Goal: Transaction & Acquisition: Purchase product/service

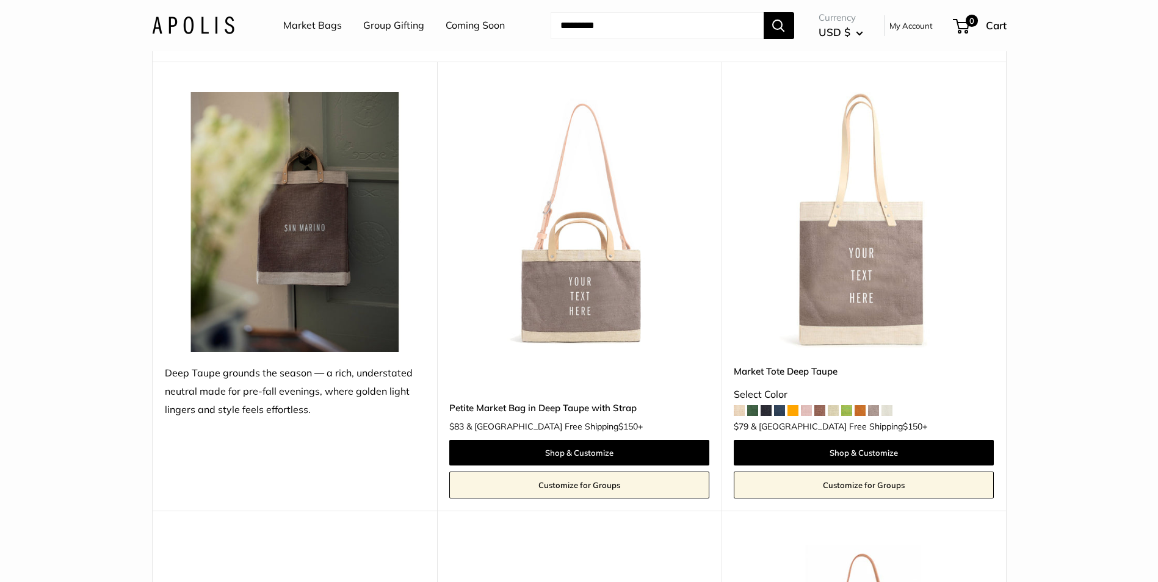
scroll to position [122, 0]
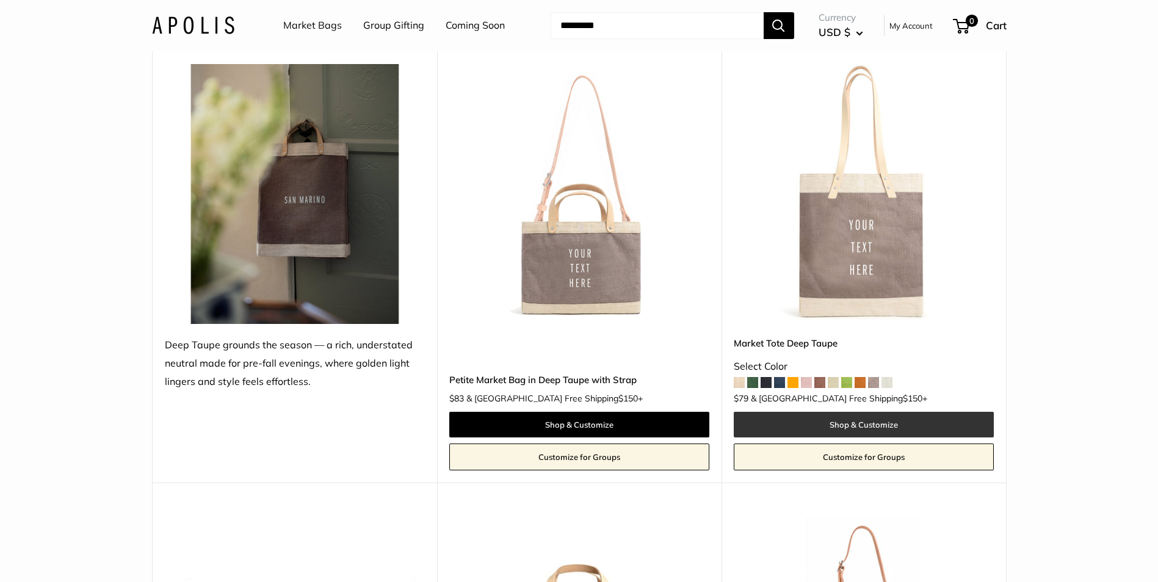
click at [852, 423] on link "Shop & Customize" at bounding box center [863, 425] width 260 height 26
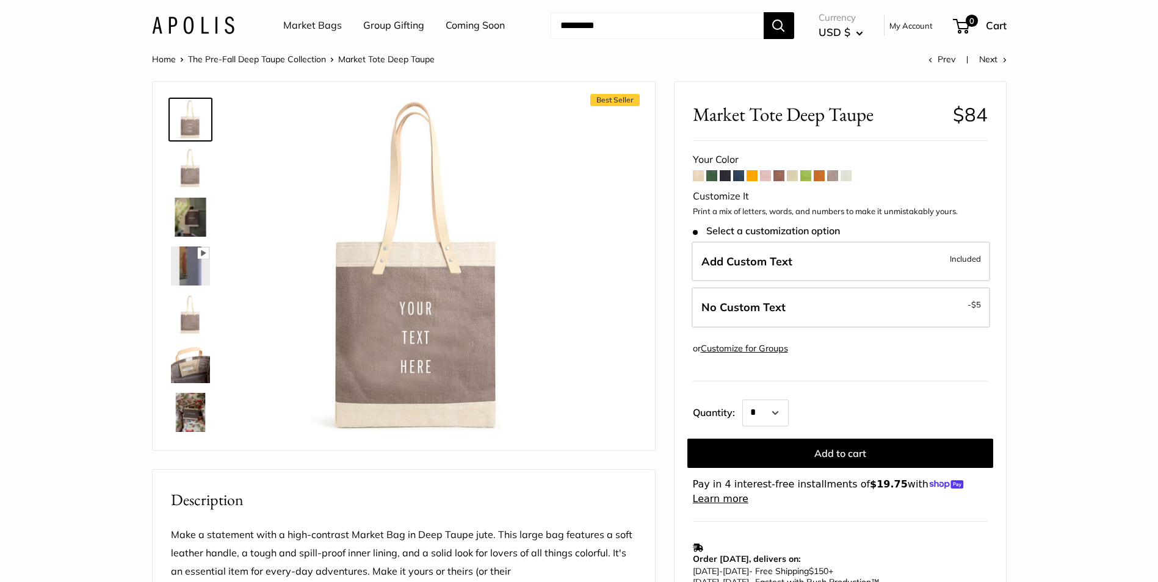
click at [182, 174] on img at bounding box center [190, 168] width 39 height 39
click at [191, 211] on img at bounding box center [190, 217] width 39 height 39
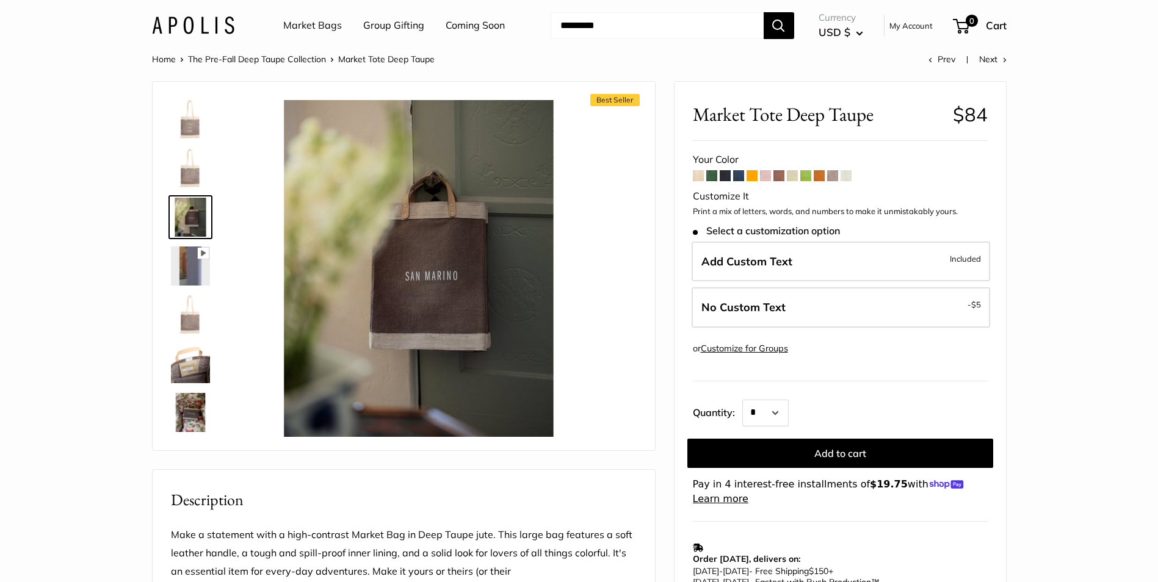
click at [186, 264] on img at bounding box center [190, 266] width 39 height 39
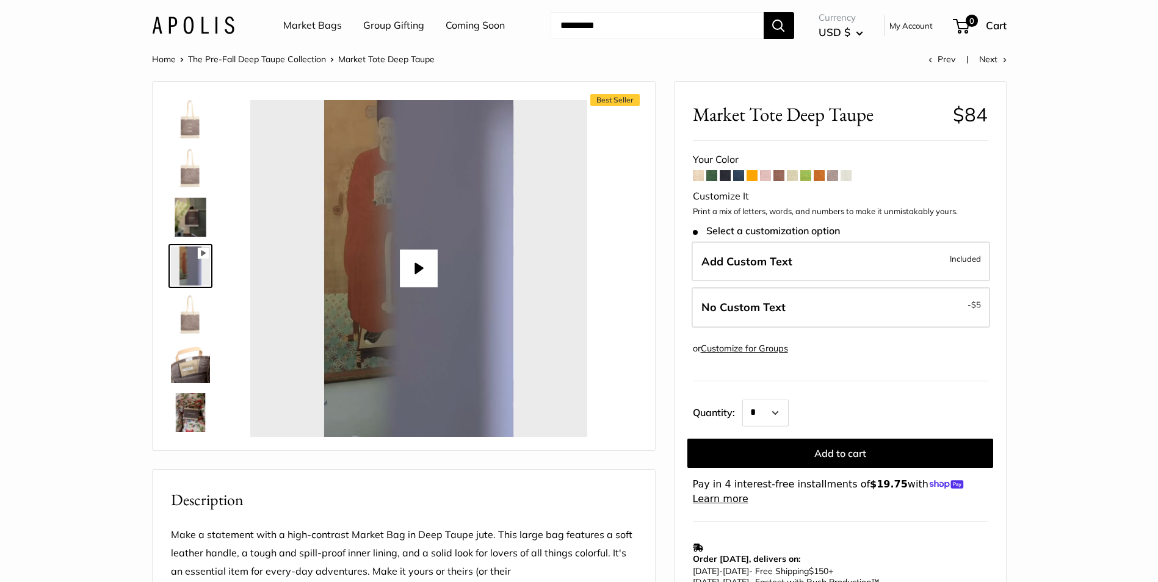
type input "*"
click at [197, 326] on img at bounding box center [190, 314] width 39 height 39
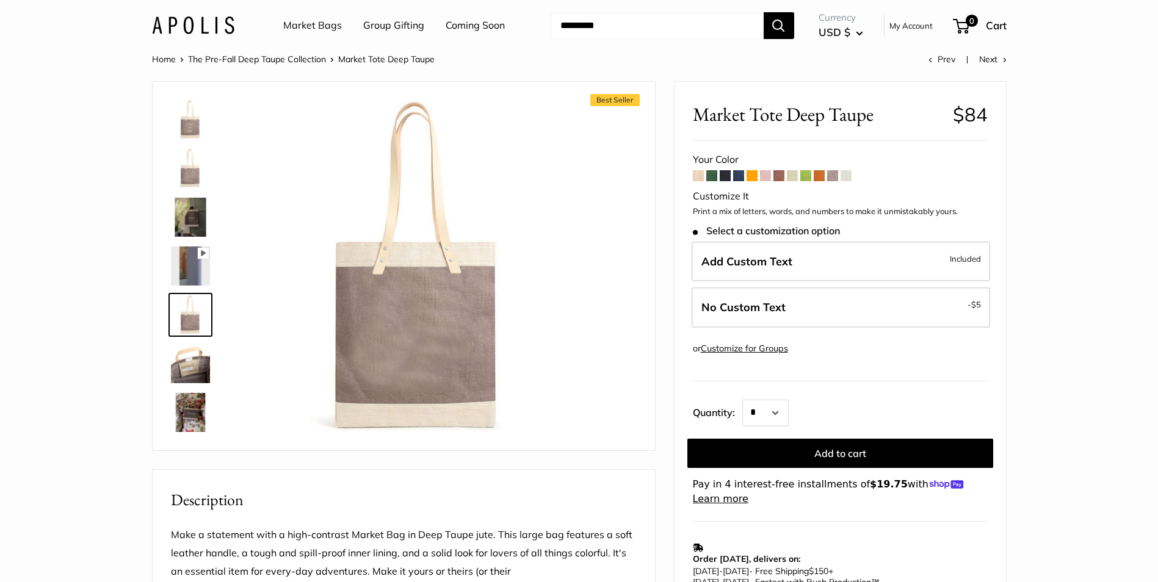
click at [187, 364] on img at bounding box center [190, 363] width 39 height 39
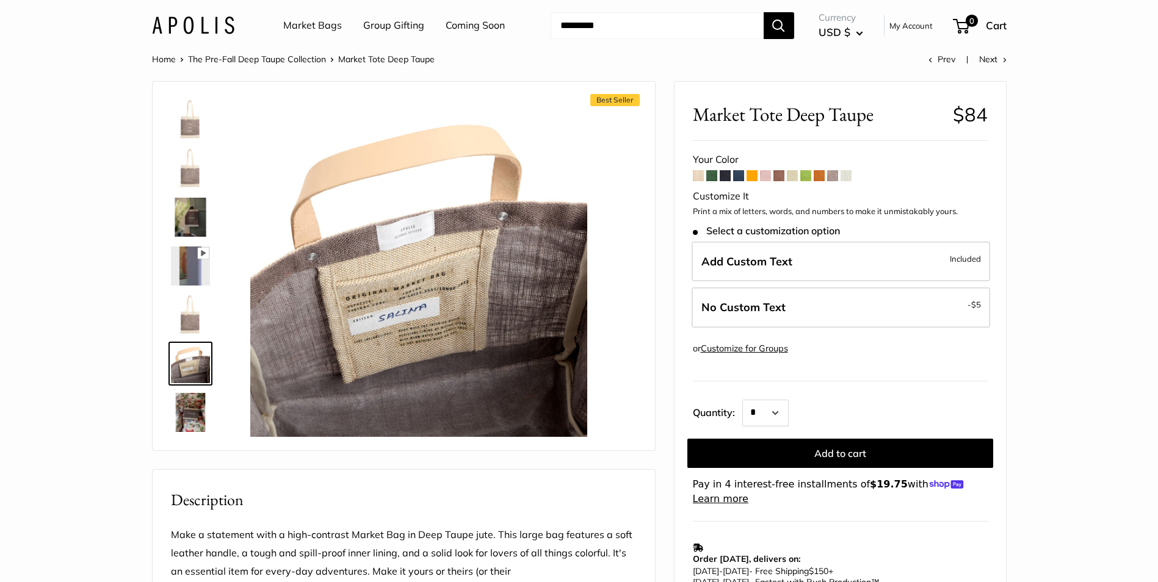
click at [193, 418] on img at bounding box center [190, 412] width 39 height 39
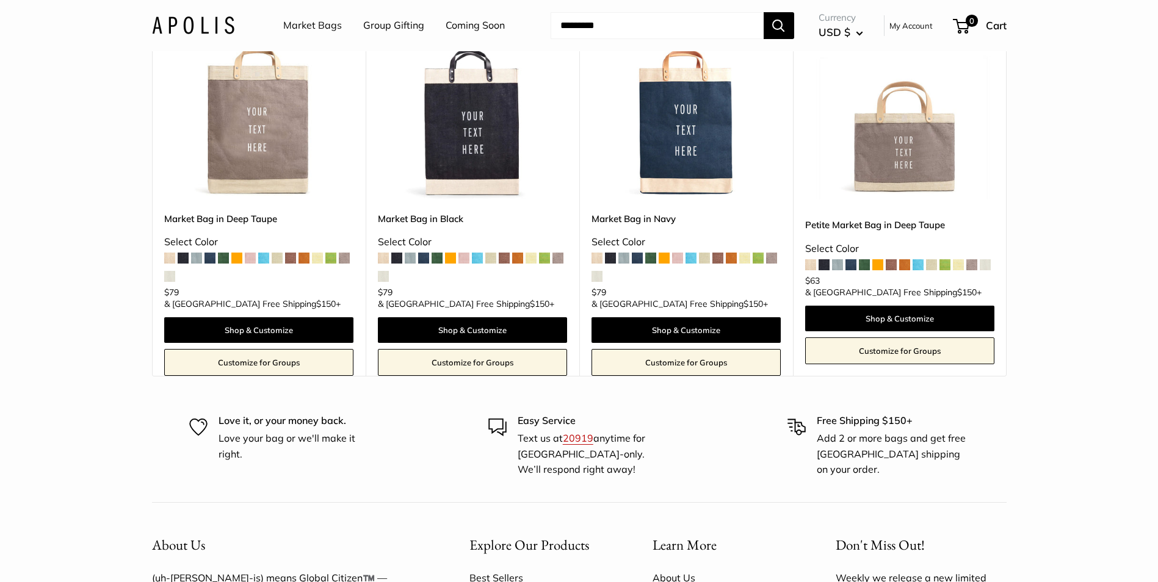
scroll to position [2184, 0]
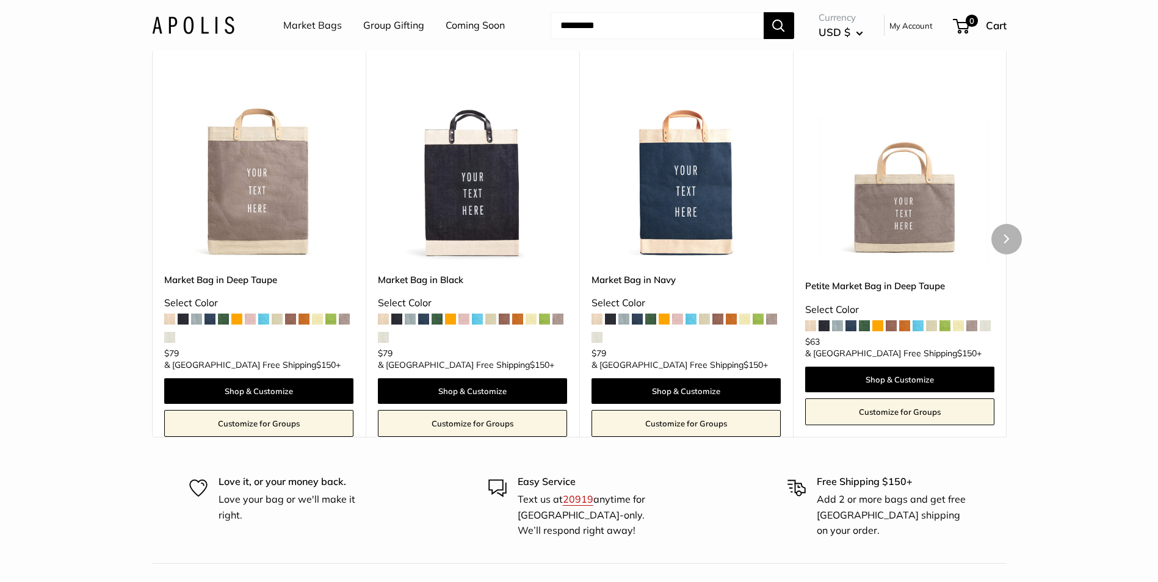
click at [212, 437] on link "Customize for Groups" at bounding box center [258, 423] width 189 height 27
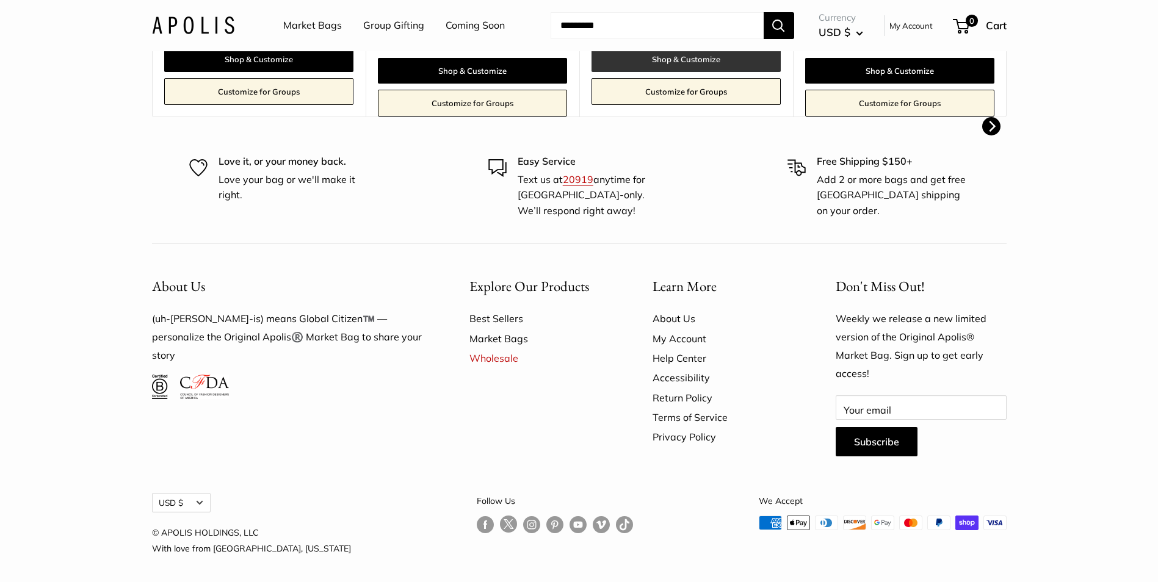
scroll to position [707, 0]
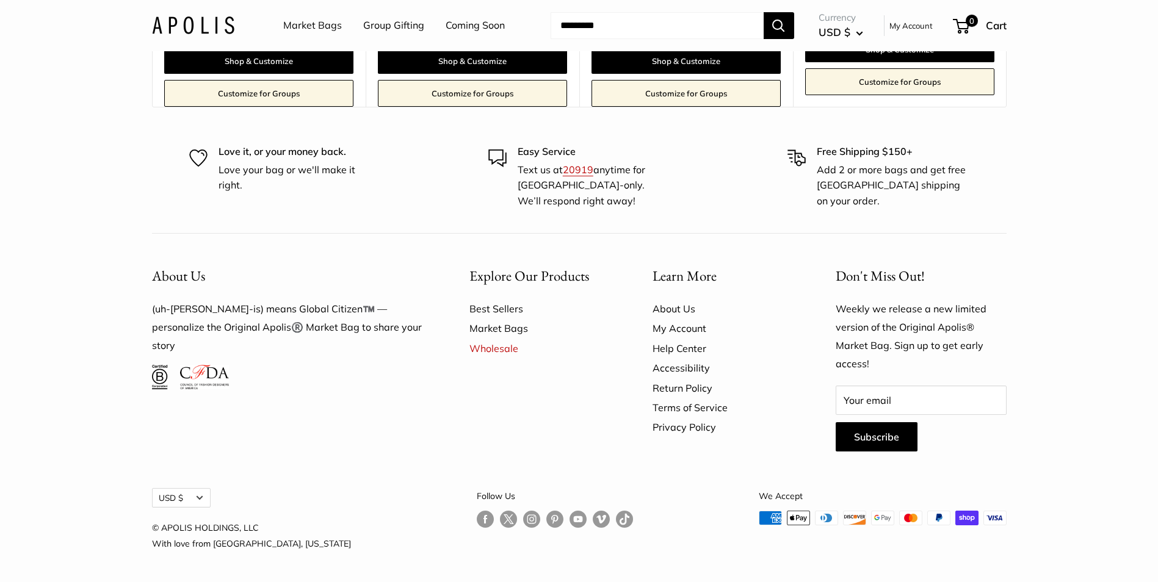
scroll to position [2550, 0]
click at [474, 27] on link "Coming Soon" at bounding box center [474, 25] width 59 height 18
